Goal: Task Accomplishment & Management: Manage account settings

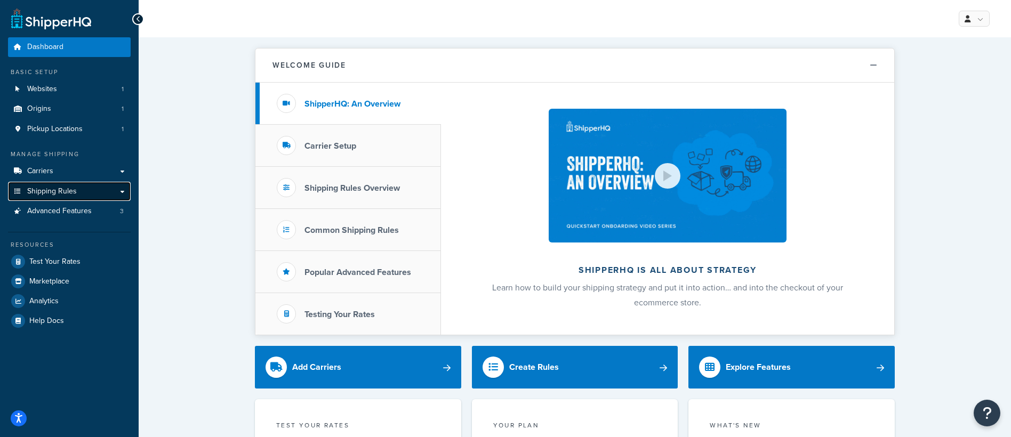
click at [64, 193] on span "Shipping Rules" at bounding box center [52, 191] width 50 height 9
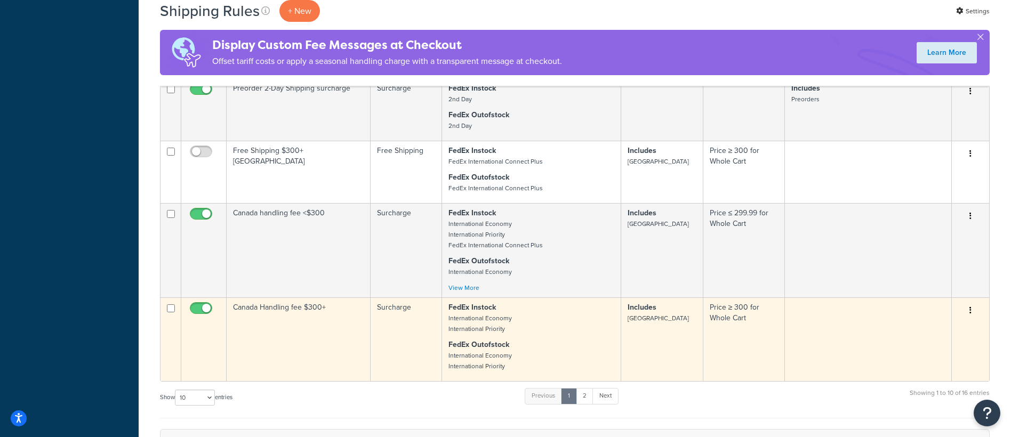
scroll to position [589, 0]
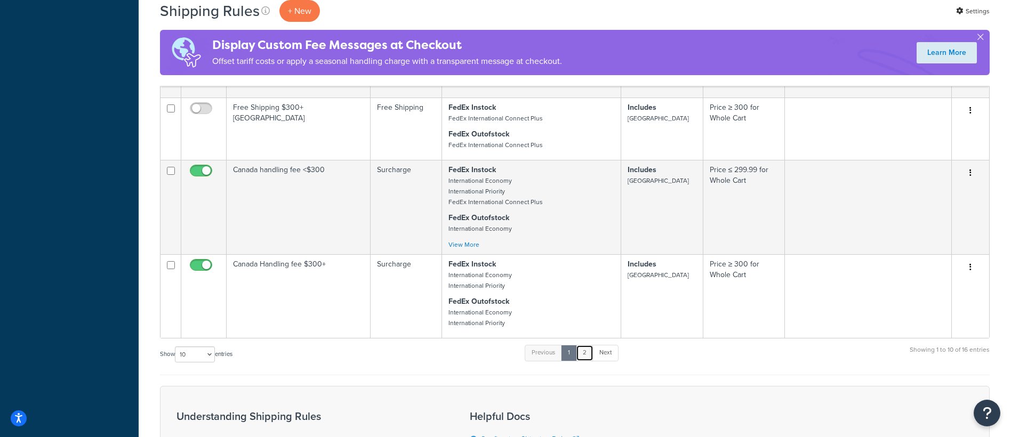
click at [587, 354] on link "2" at bounding box center [585, 353] width 18 height 16
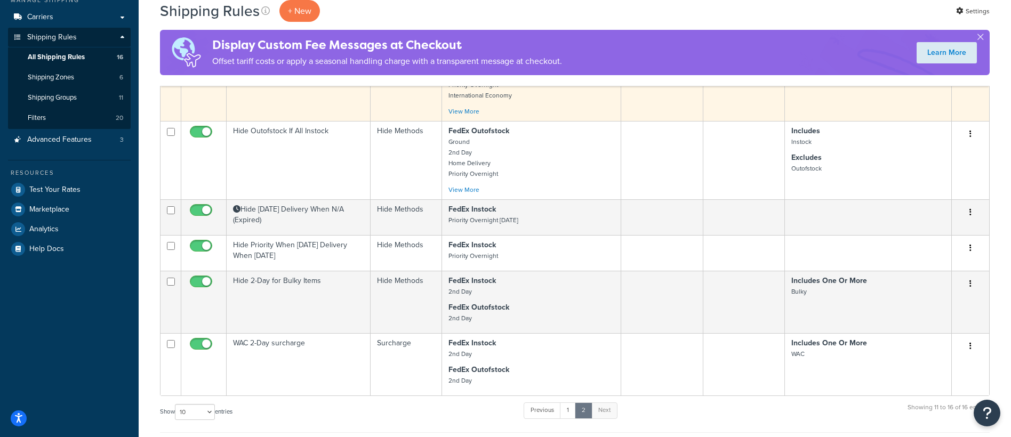
scroll to position [156, 0]
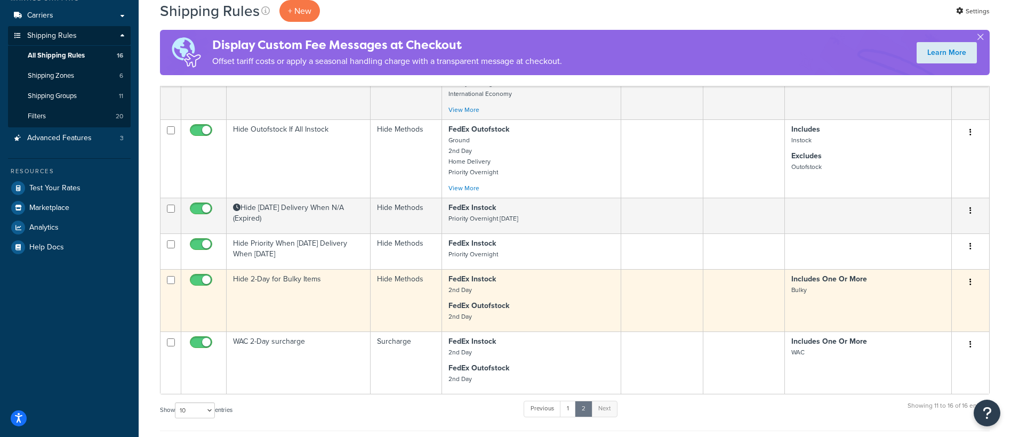
click at [973, 283] on button "button" at bounding box center [970, 282] width 15 height 17
click at [935, 303] on link "Edit" at bounding box center [935, 303] width 84 height 22
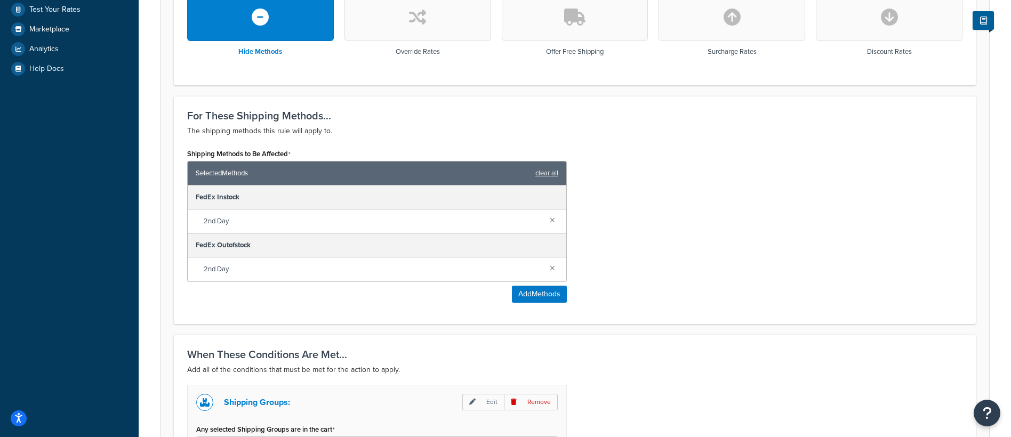
scroll to position [506, 0]
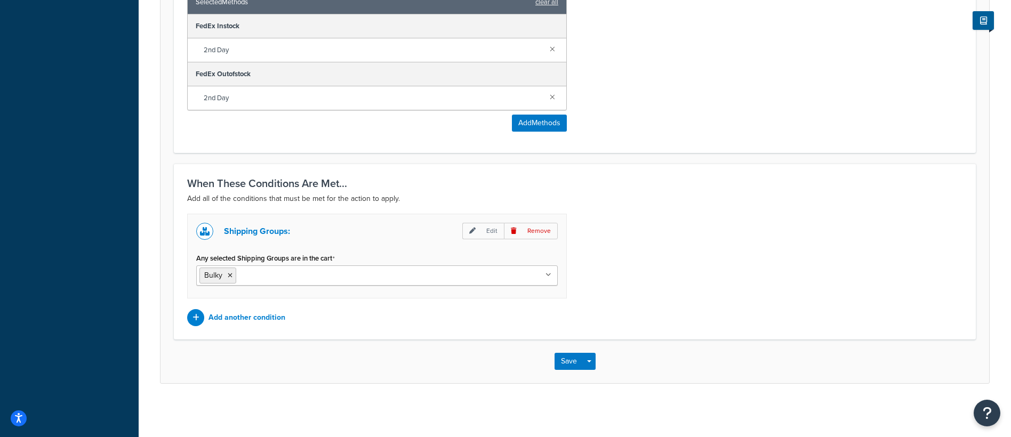
click at [324, 272] on ul "Bulky" at bounding box center [377, 276] width 362 height 20
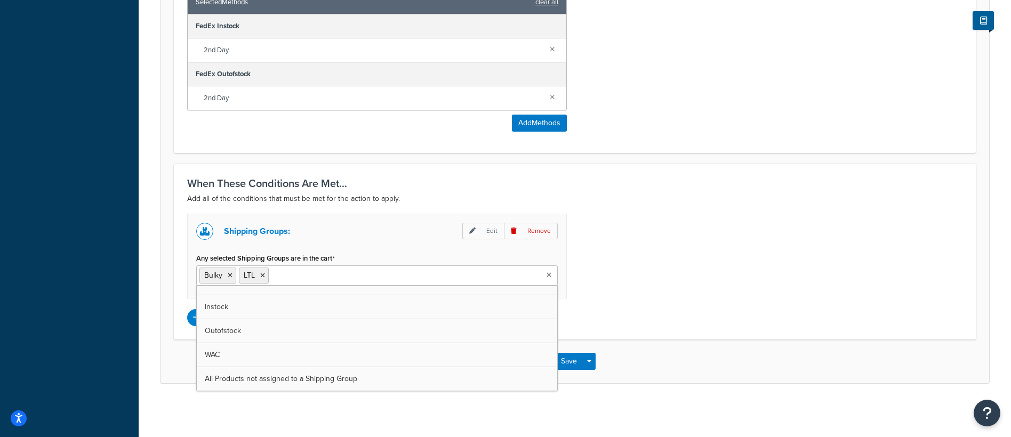
scroll to position [110, 0]
click at [740, 325] on div "Shipping Groups: Edit Remove Any selected Shipping Groups are in the cart Bulky…" at bounding box center [574, 270] width 791 height 113
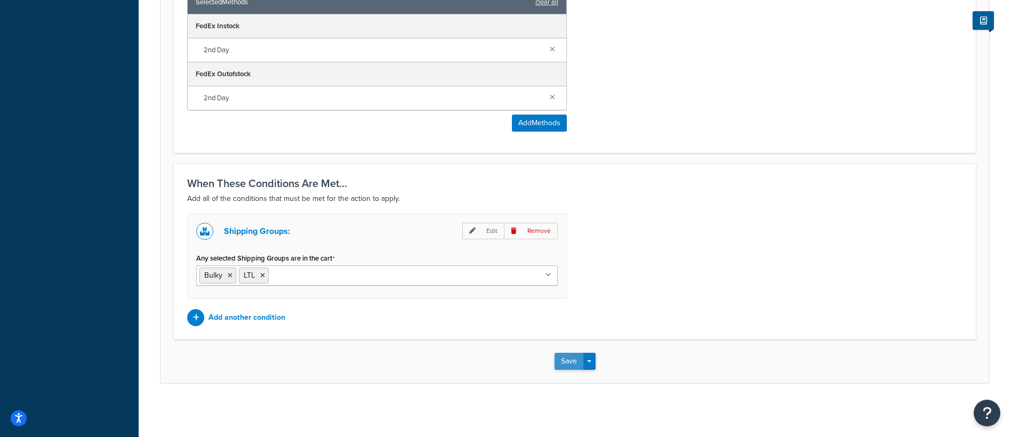
click at [564, 361] on button "Save" at bounding box center [569, 361] width 29 height 17
